Goal: Task Accomplishment & Management: Manage account settings

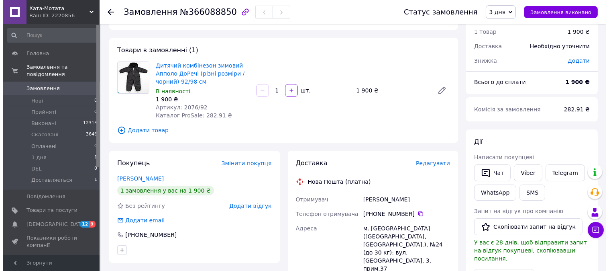
scroll to position [89, 0]
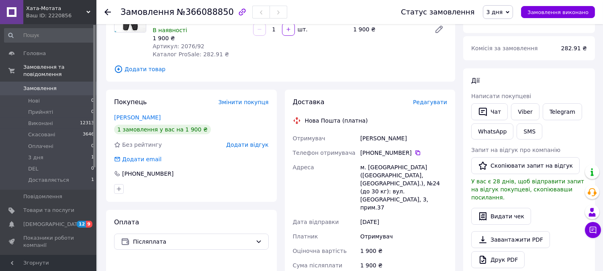
click at [439, 101] on span "Редагувати" at bounding box center [430, 102] width 34 height 6
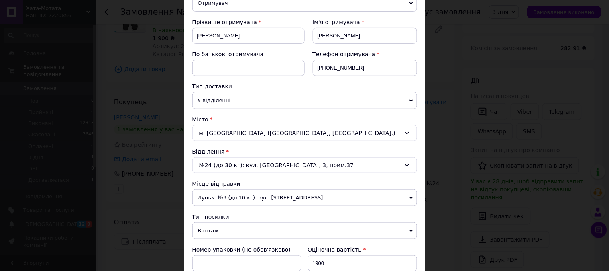
scroll to position [134, 0]
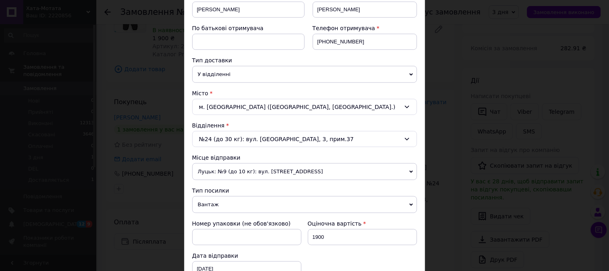
click at [218, 178] on span "Луцьк: №9 (до 10 кг): вул. [STREET_ADDRESS]" at bounding box center [304, 171] width 225 height 17
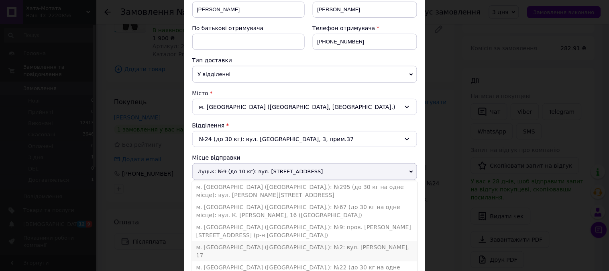
scroll to position [72, 0]
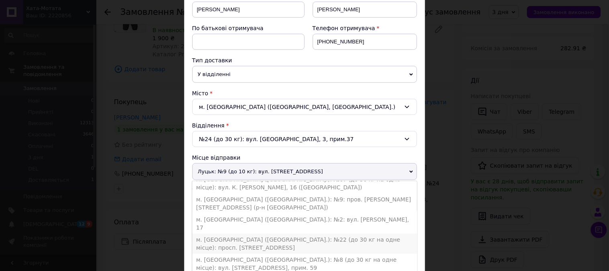
click at [229, 233] on li "м. [GEOGRAPHIC_DATA] ([GEOGRAPHIC_DATA].): №22 (до 30 кг на одне місце): просп.…" at bounding box center [304, 243] width 225 height 20
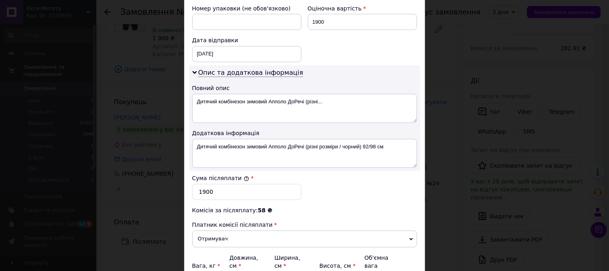
scroll to position [401, 0]
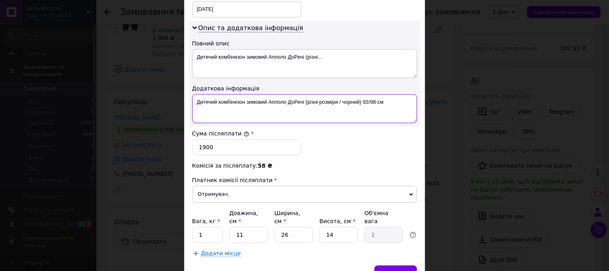
drag, startPoint x: 342, startPoint y: 104, endPoint x: 382, endPoint y: 103, distance: 40.1
click at [382, 103] on textarea "Дитячий комбінезон зимовий Апполо ДоРечі (різні розміри / чорний) 92/98 см" at bounding box center [304, 108] width 225 height 29
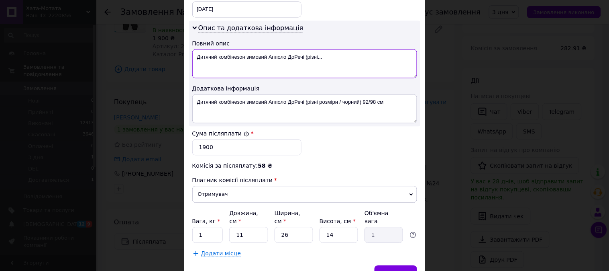
drag, startPoint x: 323, startPoint y: 57, endPoint x: 287, endPoint y: 58, distance: 35.7
click at [287, 58] on textarea "Дитячий комбінезон зимовий Апполо ДоРечі (різні..." at bounding box center [304, 63] width 225 height 29
paste textarea "чорний) 92/98 см"
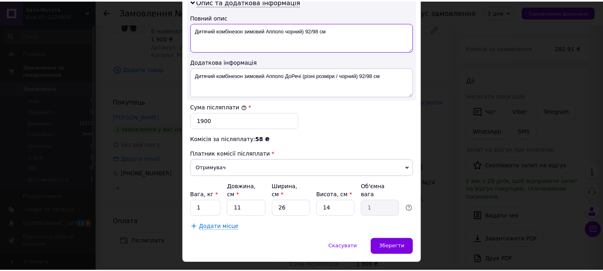
scroll to position [441, 0]
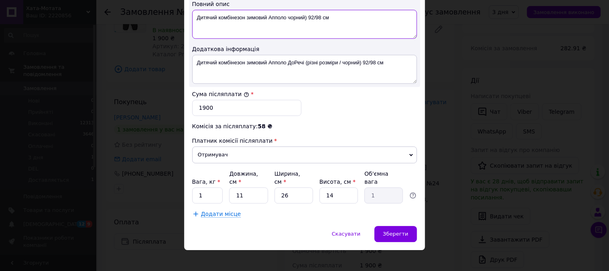
type textarea "Дитячий комбінезон зимовий Апполо чорний) 92/98 см"
drag, startPoint x: 235, startPoint y: 190, endPoint x: 230, endPoint y: 190, distance: 5.6
click at [230, 190] on input "11" at bounding box center [248, 195] width 39 height 16
type input "2"
type input "0.18"
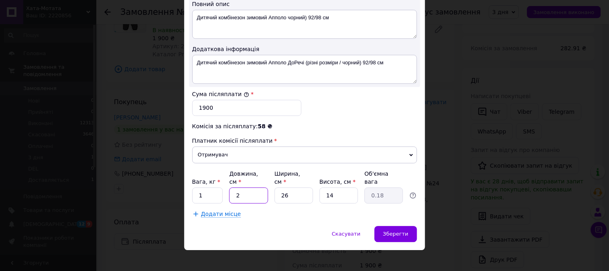
type input "20"
type input "1.82"
type input "20"
drag, startPoint x: 288, startPoint y: 187, endPoint x: 272, endPoint y: 187, distance: 16.5
click at [272, 187] on div "Вага, кг * 1 Довжина, см * 20 Ширина, см * 26 Висота, см * 14 Об'ємна вага 1.82" at bounding box center [304, 186] width 225 height 34
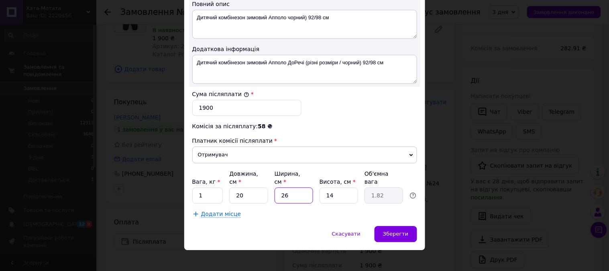
type input "2"
type input "0.14"
type input "20"
type input "1.4"
type input "20"
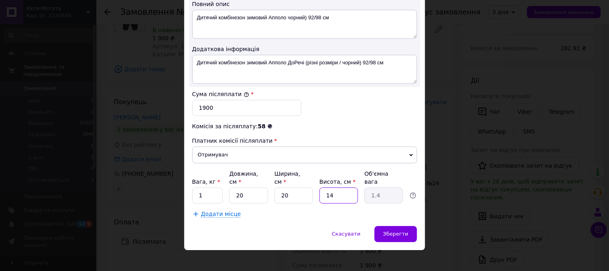
drag, startPoint x: 327, startPoint y: 187, endPoint x: 314, endPoint y: 187, distance: 12.9
click at [314, 187] on div "Вага, кг * 1 Довжина, см * 20 Ширина, см * 20 Висота, см * 14 Об'ємна вага 1.4" at bounding box center [304, 186] width 225 height 34
type input "2"
type input "0.2"
type input "20"
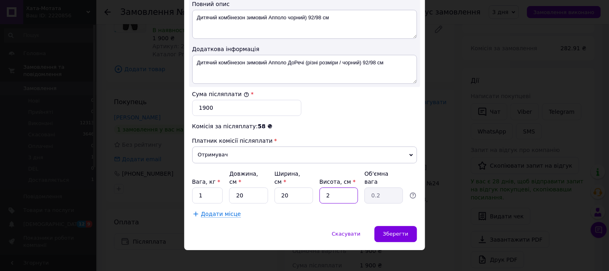
type input "2"
type input "20"
click at [404, 230] on span "Зберегти" at bounding box center [395, 233] width 25 height 6
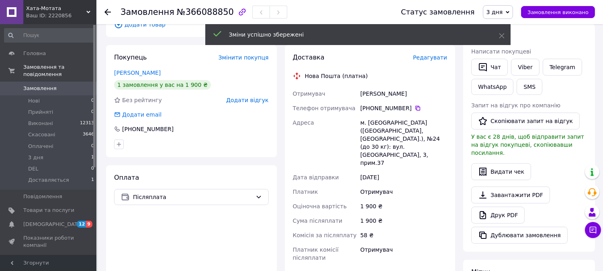
scroll to position [178, 0]
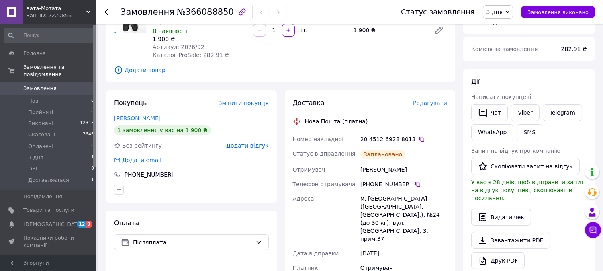
scroll to position [89, 0]
click at [379, 199] on div "м. [GEOGRAPHIC_DATA] ([GEOGRAPHIC_DATA], [GEOGRAPHIC_DATA].), №24 (до 30 кг): в…" at bounding box center [403, 217] width 90 height 55
copy div "[GEOGRAPHIC_DATA]"
drag, startPoint x: 396, startPoint y: 171, endPoint x: 360, endPoint y: 171, distance: 35.7
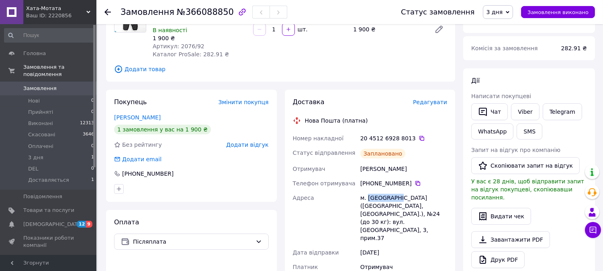
click at [360, 171] on div "[PERSON_NAME]" at bounding box center [403, 168] width 90 height 14
copy div "[PERSON_NAME]"
click at [415, 183] on icon at bounding box center [417, 183] width 5 height 5
click at [418, 139] on icon at bounding box center [421, 138] width 6 height 6
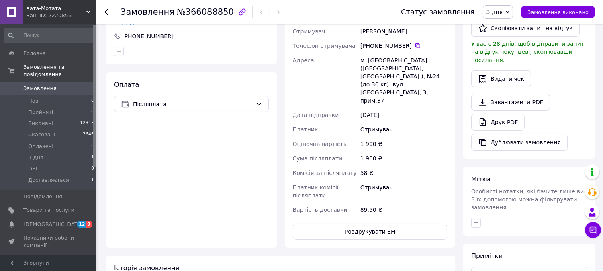
scroll to position [267, 0]
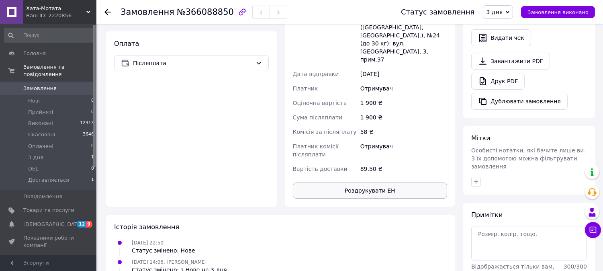
click at [384, 182] on button "Роздрукувати ЕН" at bounding box center [370, 190] width 155 height 16
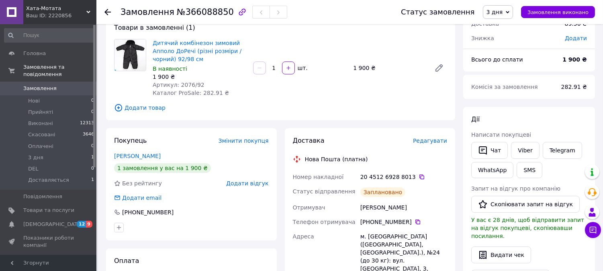
scroll to position [45, 0]
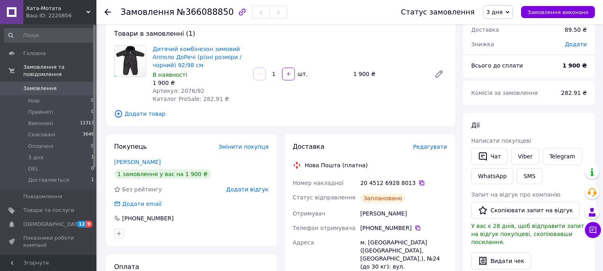
click at [419, 183] on icon at bounding box center [421, 182] width 5 height 5
click at [503, 9] on span "3 дня" at bounding box center [494, 12] width 16 height 6
click at [507, 27] on li "Прийнято" at bounding box center [507, 28] width 49 height 12
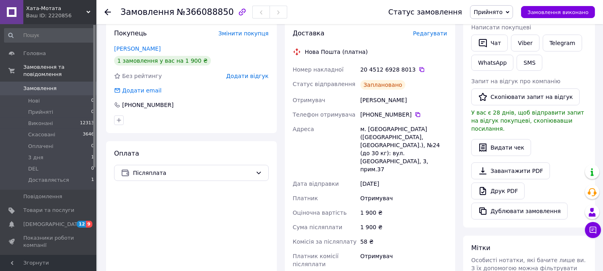
scroll to position [356, 0]
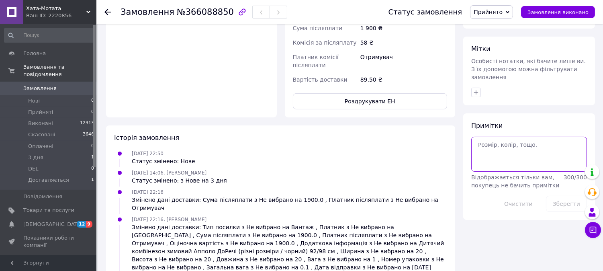
click at [515, 136] on textarea at bounding box center [529, 153] width 116 height 35
type textarea "1355"
click at [564, 195] on button "Зберегти" at bounding box center [566, 203] width 41 height 16
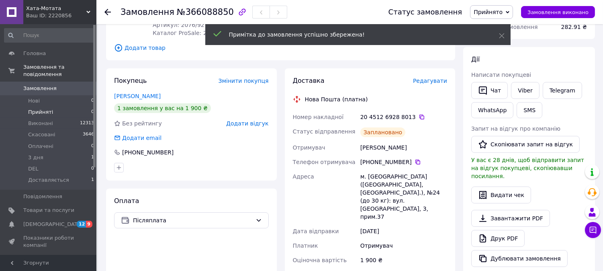
scroll to position [89, 0]
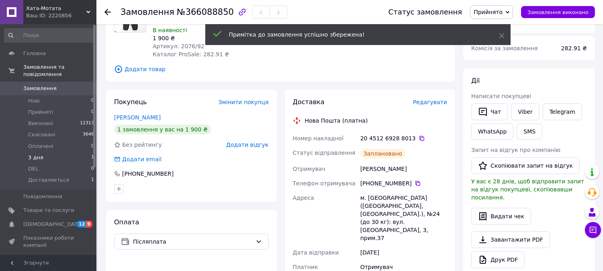
click at [31, 154] on span "3 дня" at bounding box center [35, 157] width 15 height 7
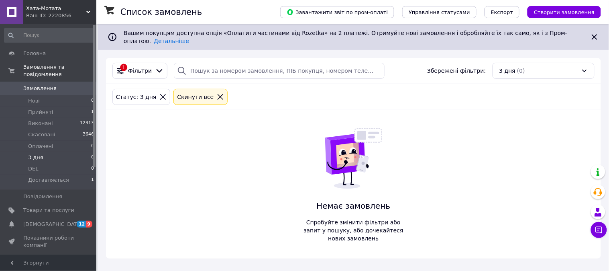
click at [217, 93] on icon at bounding box center [220, 96] width 7 height 7
